Goal: Communication & Community: Ask a question

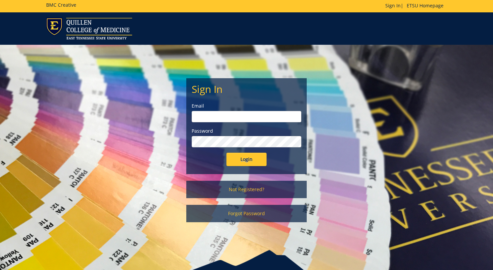
scroll to position [1, 0]
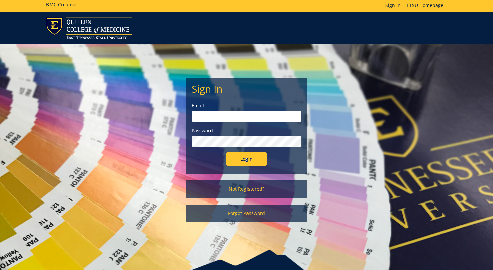
click at [288, 118] on input "email" at bounding box center [247, 116] width 110 height 11
type input "[EMAIL_ADDRESS][DOMAIN_NAME]"
click at [254, 151] on form "Sign In Email woodwardsc@etsu.edu Password Login" at bounding box center [247, 124] width 110 height 83
click at [252, 155] on input "Login" at bounding box center [246, 158] width 40 height 13
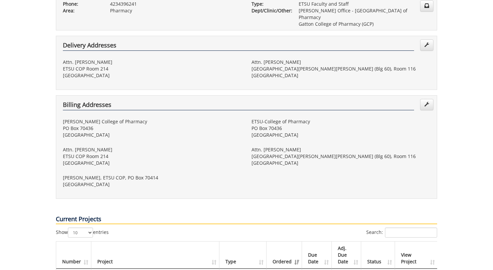
scroll to position [233, 0]
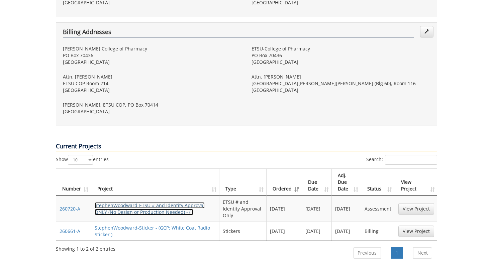
click at [182, 202] on link "StephenWoodward-ETSU # and Identity Approval ONLY (No Design or Production Need…" at bounding box center [150, 208] width 110 height 13
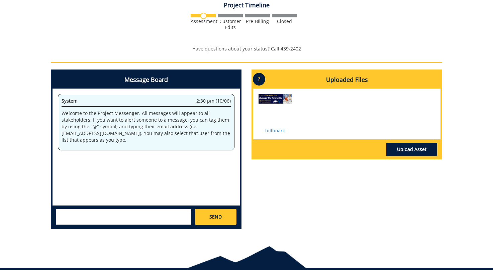
scroll to position [194, 0]
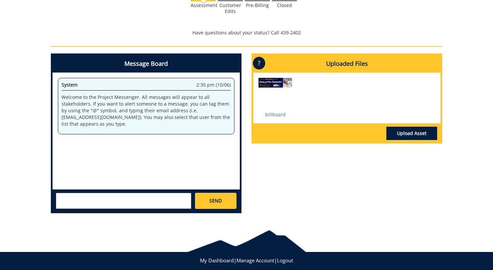
click at [169, 196] on textarea at bounding box center [123, 201] width 135 height 16
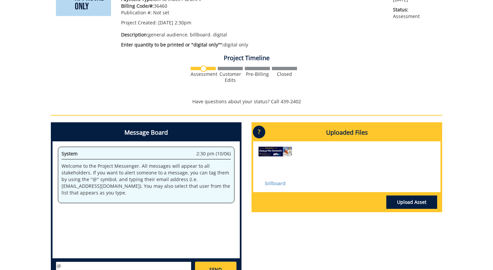
scroll to position [206, 0]
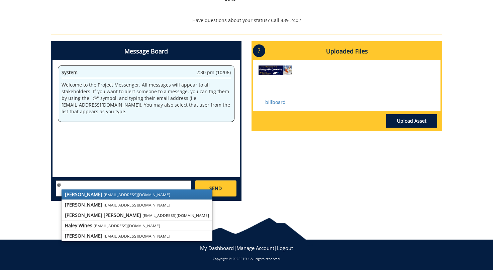
type textarea "@"
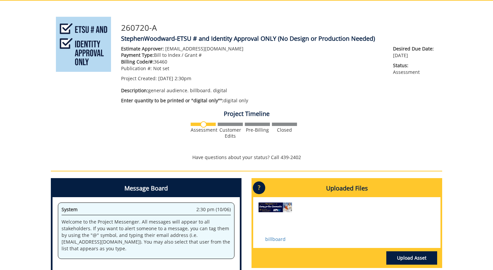
scroll to position [25, 0]
